Goal: Transaction & Acquisition: Book appointment/travel/reservation

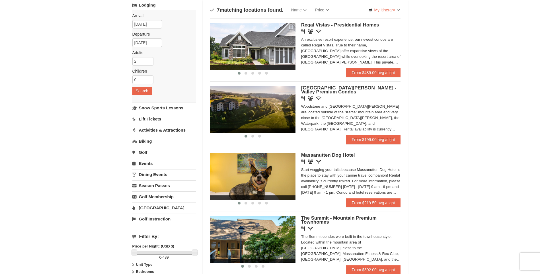
scroll to position [28, 0]
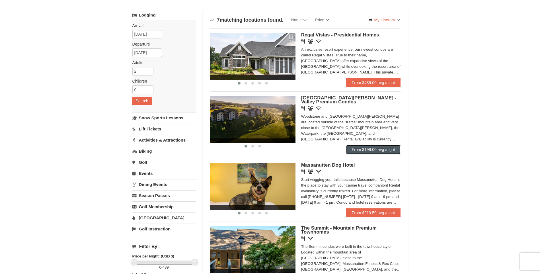
click at [376, 147] on link "From $199.00 avg /night" at bounding box center [373, 149] width 55 height 9
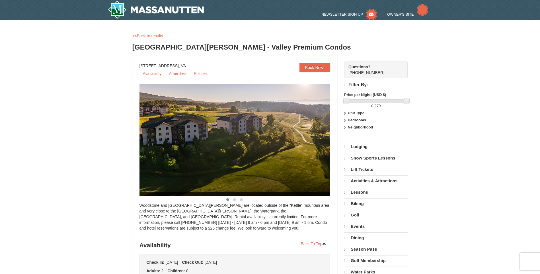
select select "10"
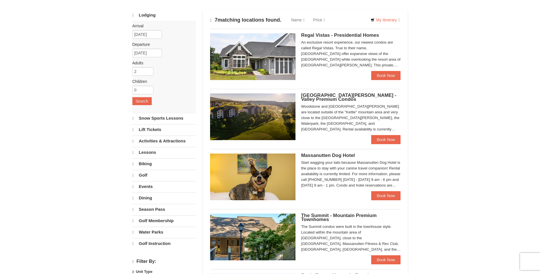
scroll to position [28, 0]
select select "10"
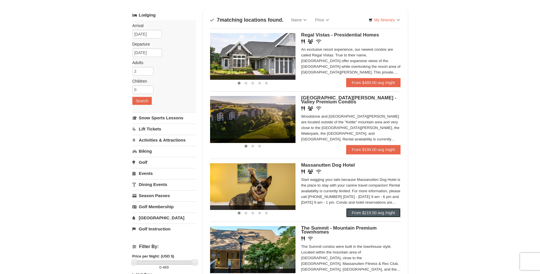
click at [369, 211] on link "From $219.50 avg /night" at bounding box center [373, 212] width 55 height 9
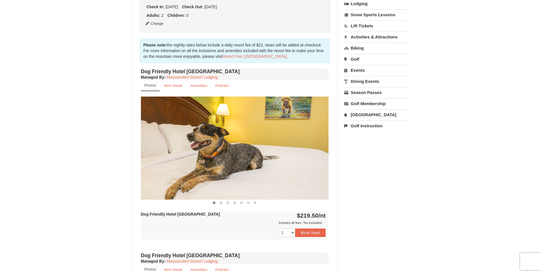
scroll to position [199, 0]
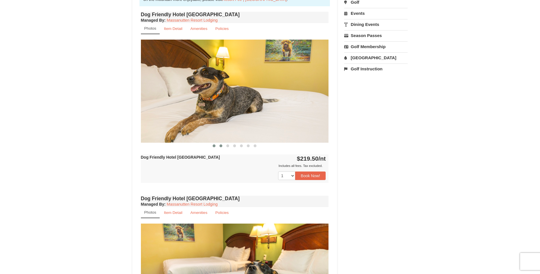
click at [221, 146] on span at bounding box center [220, 145] width 3 height 3
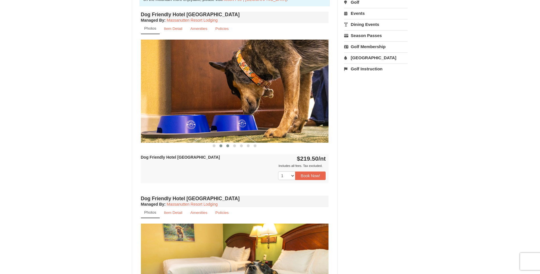
click at [227, 146] on span at bounding box center [227, 145] width 3 height 3
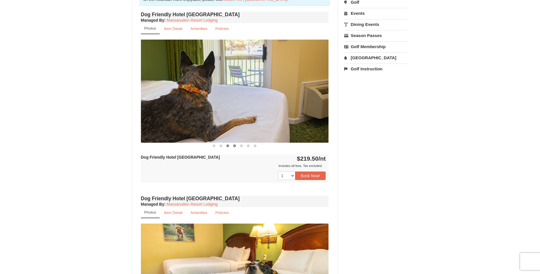
click at [235, 145] on span at bounding box center [234, 145] width 3 height 3
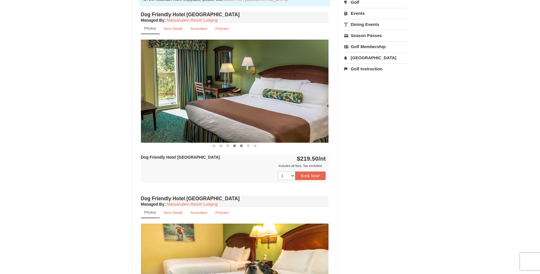
click at [240, 146] on span at bounding box center [241, 145] width 3 height 3
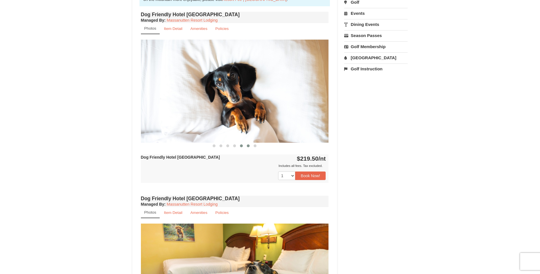
click at [250, 144] on button at bounding box center [248, 146] width 7 height 6
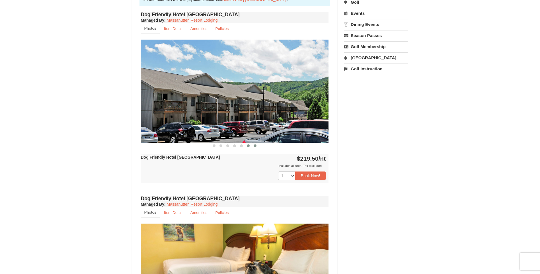
click at [255, 147] on span at bounding box center [254, 145] width 3 height 3
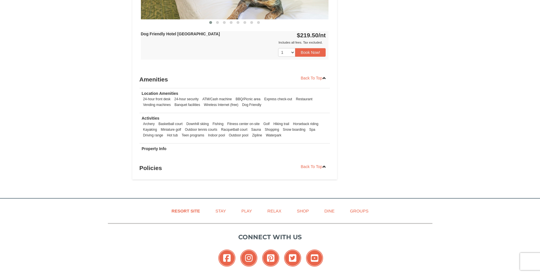
scroll to position [512, 0]
